Goal: Entertainment & Leisure: Consume media (video, audio)

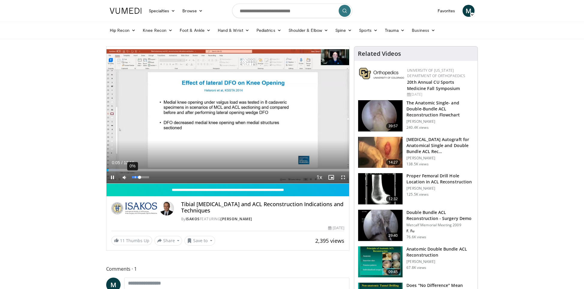
click at [135, 176] on div "0%" at bounding box center [140, 177] width 17 height 2
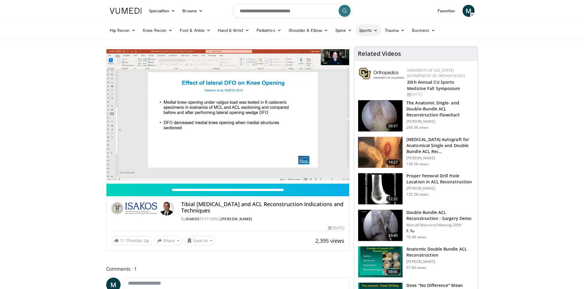
click at [361, 28] on link "Sports" at bounding box center [368, 30] width 26 height 12
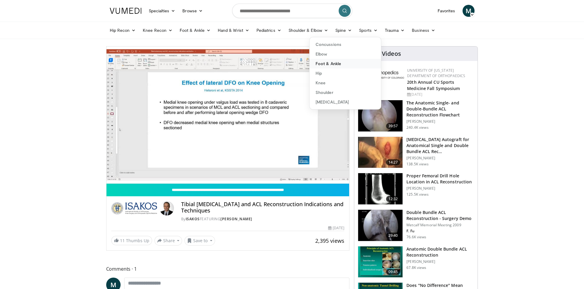
click at [319, 63] on link "Foot & Ankle" at bounding box center [345, 64] width 71 height 10
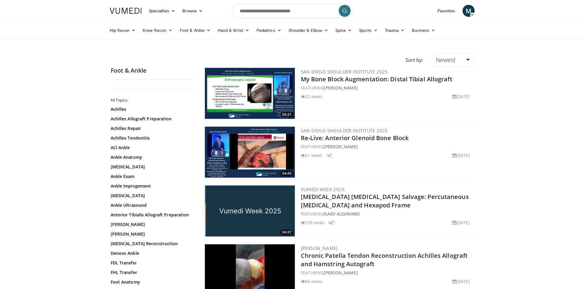
scroll to position [50, 0]
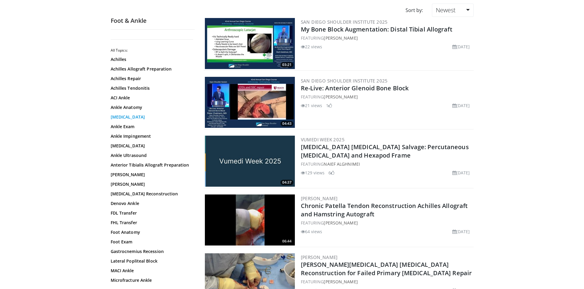
click at [137, 116] on link "Ankle Arthroscopy" at bounding box center [151, 117] width 81 height 6
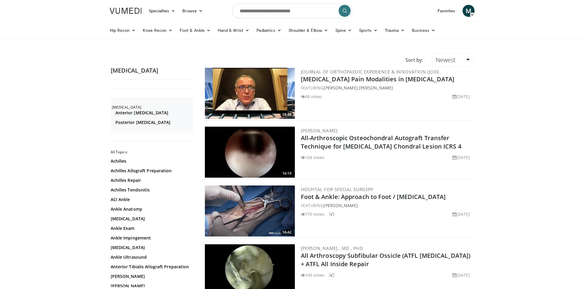
scroll to position [50, 0]
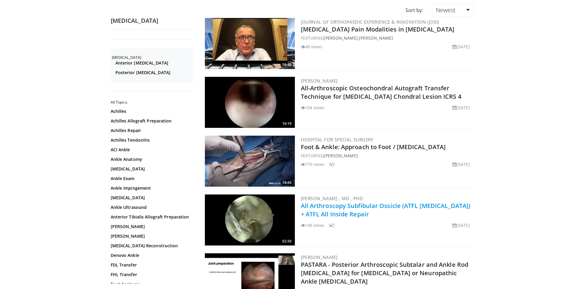
click at [327, 205] on link "All Arthroscopy Subfibular Ossicle (ATFL [MEDICAL_DATA]) + ATFL All Inside Repa…" at bounding box center [386, 210] width 170 height 16
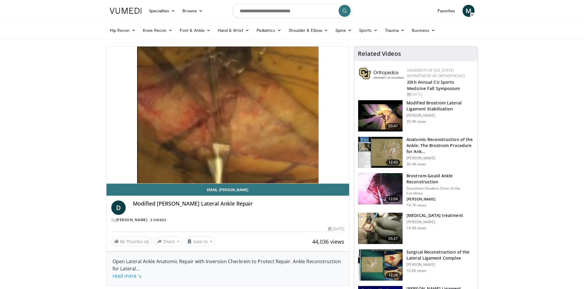
click at [382, 148] on img at bounding box center [380, 152] width 44 height 31
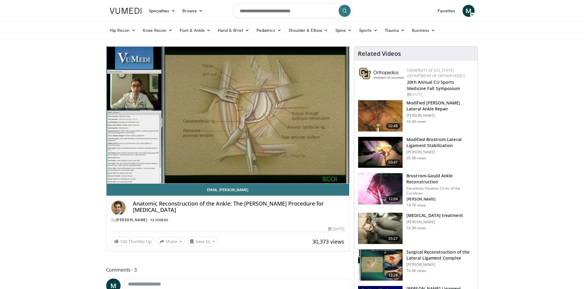
click at [144, 169] on div "10 seconds Tap to unmute" at bounding box center [227, 114] width 243 height 137
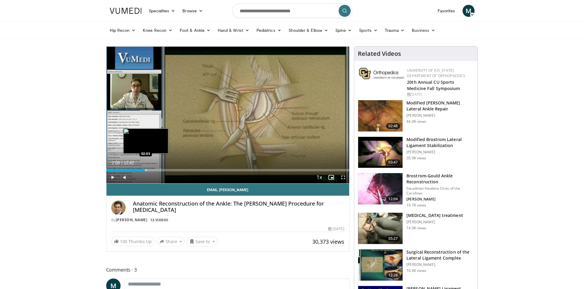
click at [144, 169] on div "Loaded : 18.31% 02:00 02:03" at bounding box center [227, 170] width 243 height 2
click at [151, 170] on div "Progress Bar" at bounding box center [150, 170] width 1 height 2
click at [158, 170] on div "Progress Bar" at bounding box center [158, 170] width 1 height 2
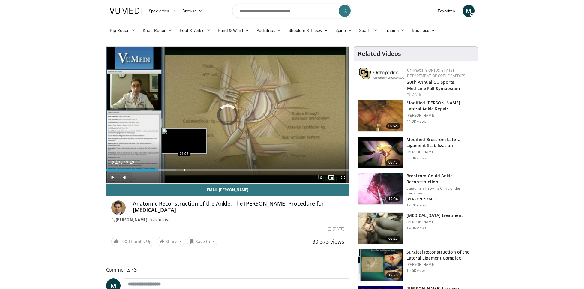
click at [184, 169] on div "Loaded : 28.84% 02:42 04:03" at bounding box center [227, 170] width 243 height 2
click at [181, 169] on div "Progress Bar" at bounding box center [181, 170] width 1 height 2
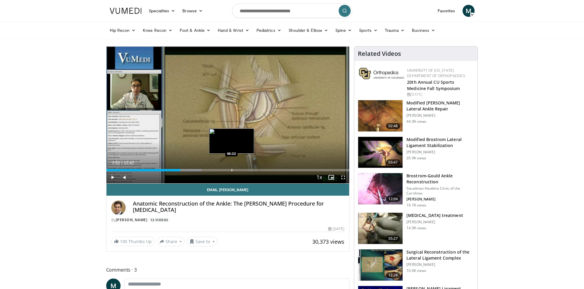
click at [232, 169] on div "Progress Bar" at bounding box center [232, 170] width 1 height 2
